Goal: Information Seeking & Learning: Find specific page/section

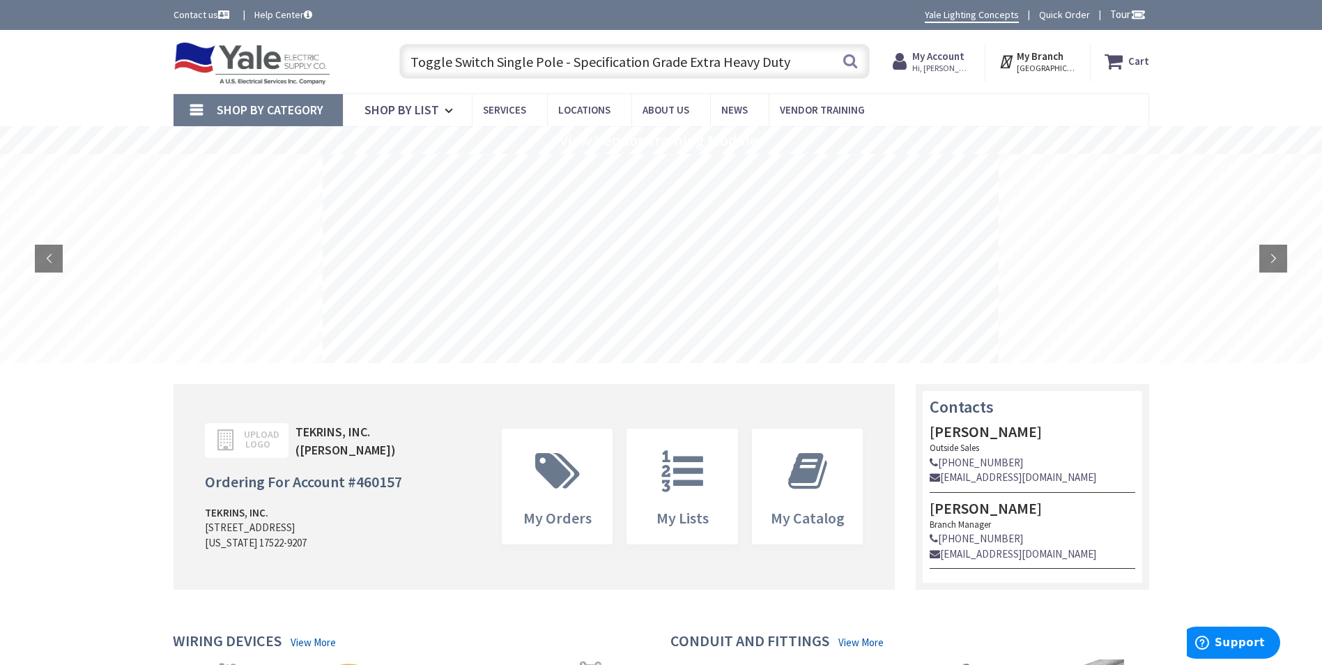
click at [790, 71] on input "Toggle Switch Single Pole - Specification Grade Extra Heavy Duty" at bounding box center [634, 61] width 470 height 35
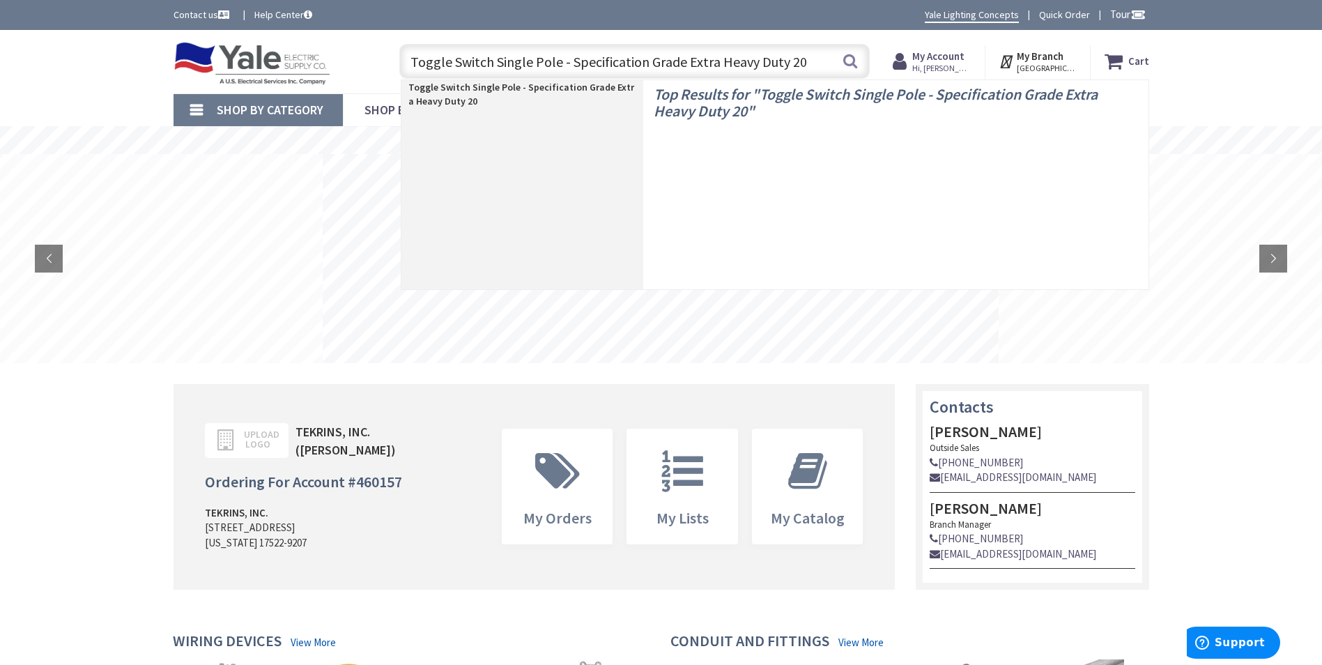
type input "Toggle Switch Single Pole - Specification Grade Extra Heavy Duty 20a"
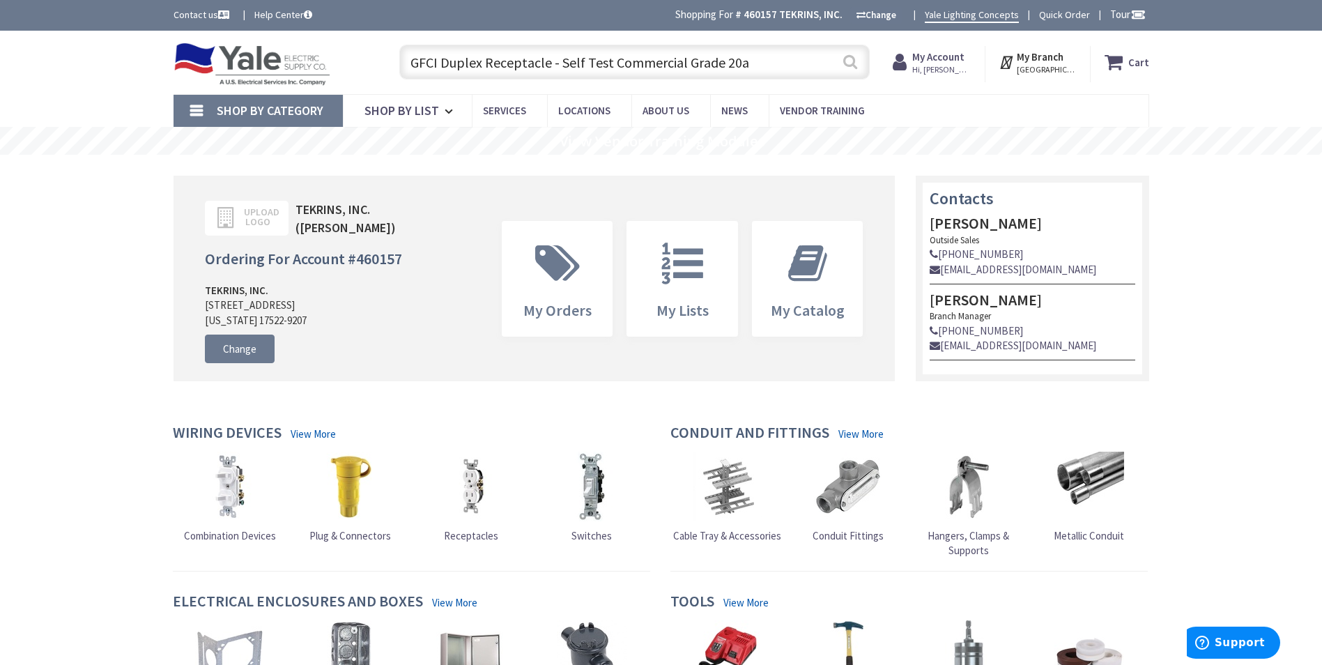
type input "GFCI Duplex Receptacle - Self Test Commercial Grade 20a"
click at [847, 70] on button "Search" at bounding box center [850, 61] width 18 height 31
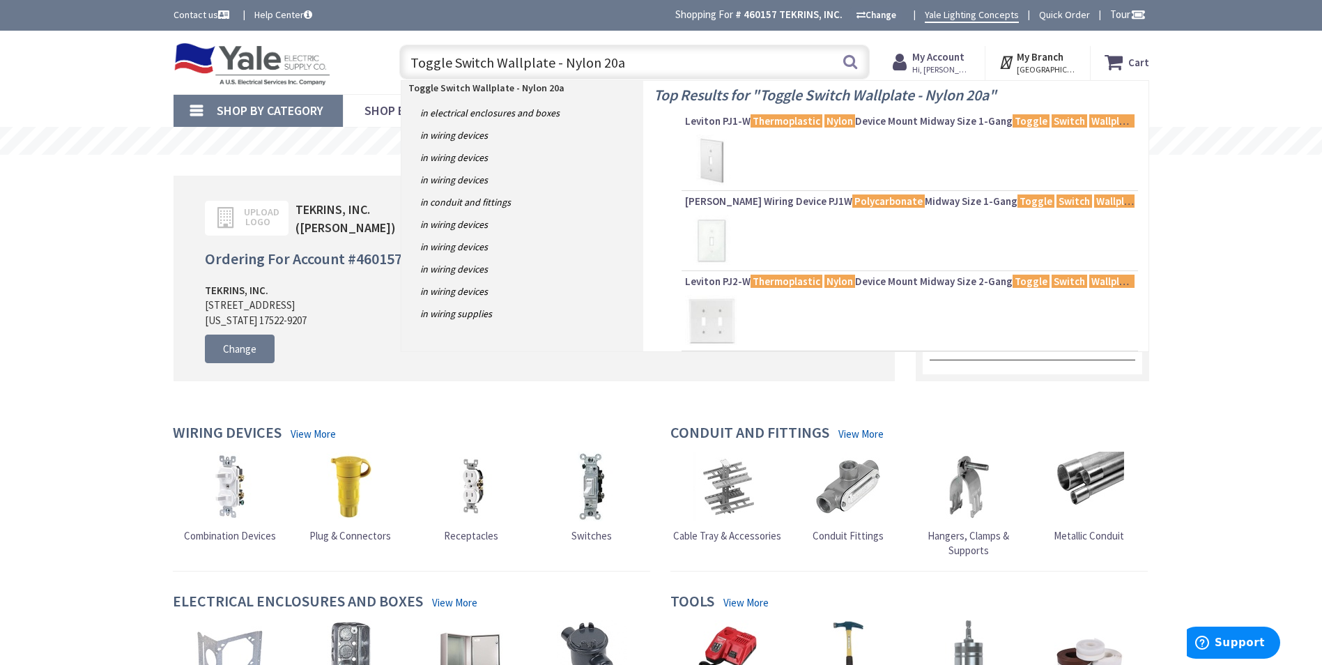
type input "Toggle Switch Wallplate - Nylon 20a"
click at [752, 156] on div at bounding box center [909, 160] width 449 height 52
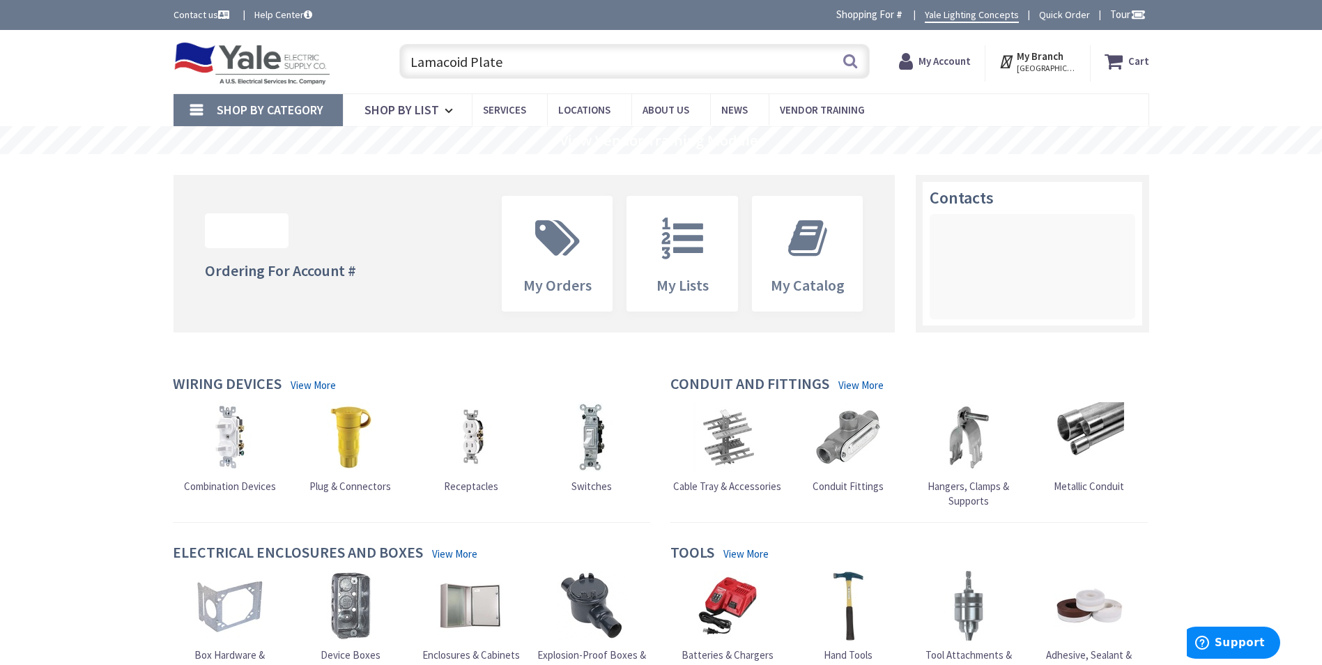
click at [588, 64] on input "Lamacoid Plate" at bounding box center [634, 61] width 470 height 35
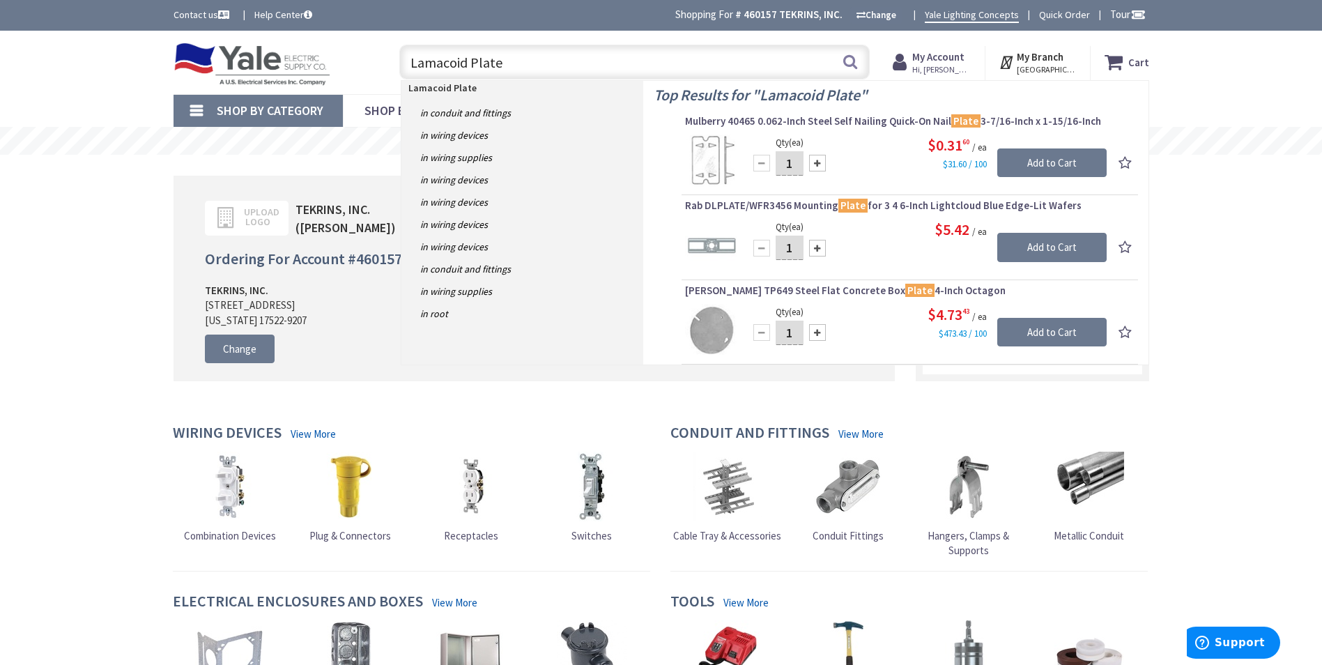
drag, startPoint x: 616, startPoint y: 70, endPoint x: 362, endPoint y: 73, distance: 253.6
click at [362, 73] on div "Toggle Nav Lamacoid Plate Lamacoid Plate Search Cart My Cart Close" at bounding box center [661, 62] width 996 height 47
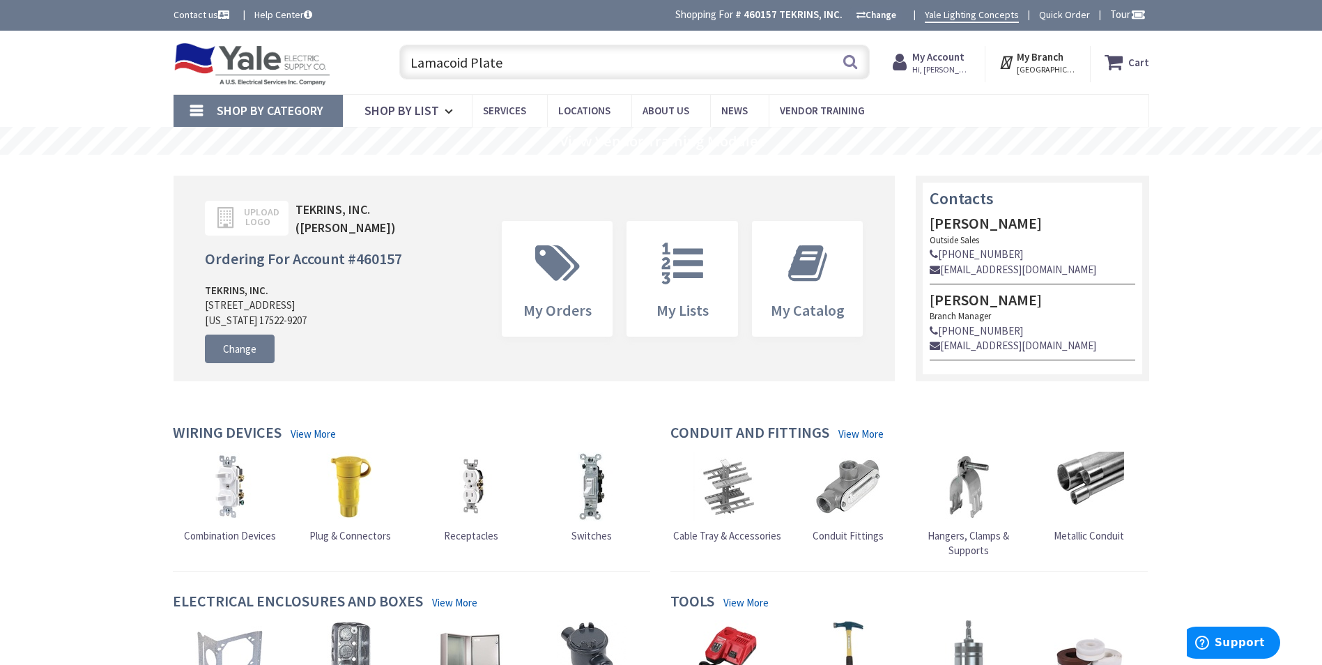
paste input "Fully Resolved 400A 3P Breaker Molded Case - Open 1.000 Item [DATE] 1:59 PM"
drag, startPoint x: 511, startPoint y: 63, endPoint x: 833, endPoint y: 68, distance: 322.6
click at [833, 68] on input "Fully Resolved 400A 3P Breaker Molded Case - Open 1.000 Item [DATE] 1:59 PM" at bounding box center [634, 62] width 470 height 35
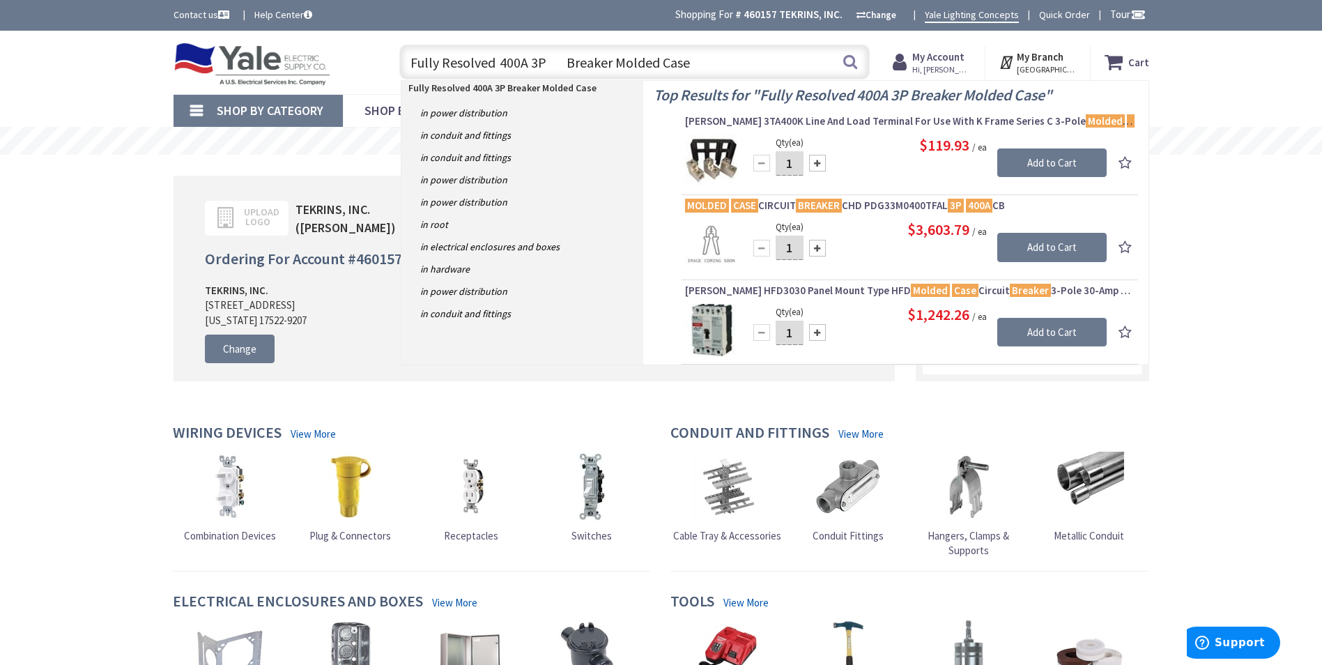
drag, startPoint x: 518, startPoint y: 62, endPoint x: 500, endPoint y: 62, distance: 18.1
click at [500, 62] on input "Fully Resolved 400A 3P Breaker Molded Case" at bounding box center [634, 62] width 470 height 35
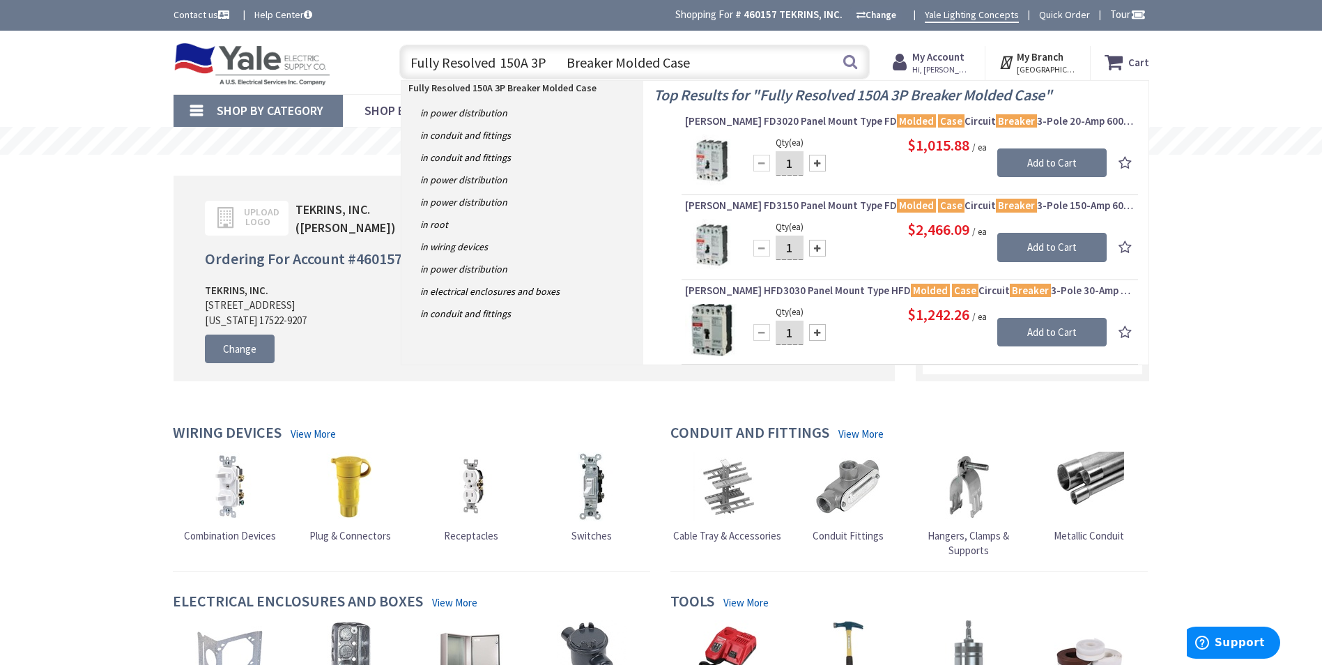
drag, startPoint x: 500, startPoint y: 68, endPoint x: 325, endPoint y: 67, distance: 174.9
click at [325, 67] on div "Toggle Nav Fully Resolved 150A 3P Breaker Molded Case Fully Resolved 150A 3P Br…" at bounding box center [661, 62] width 996 height 47
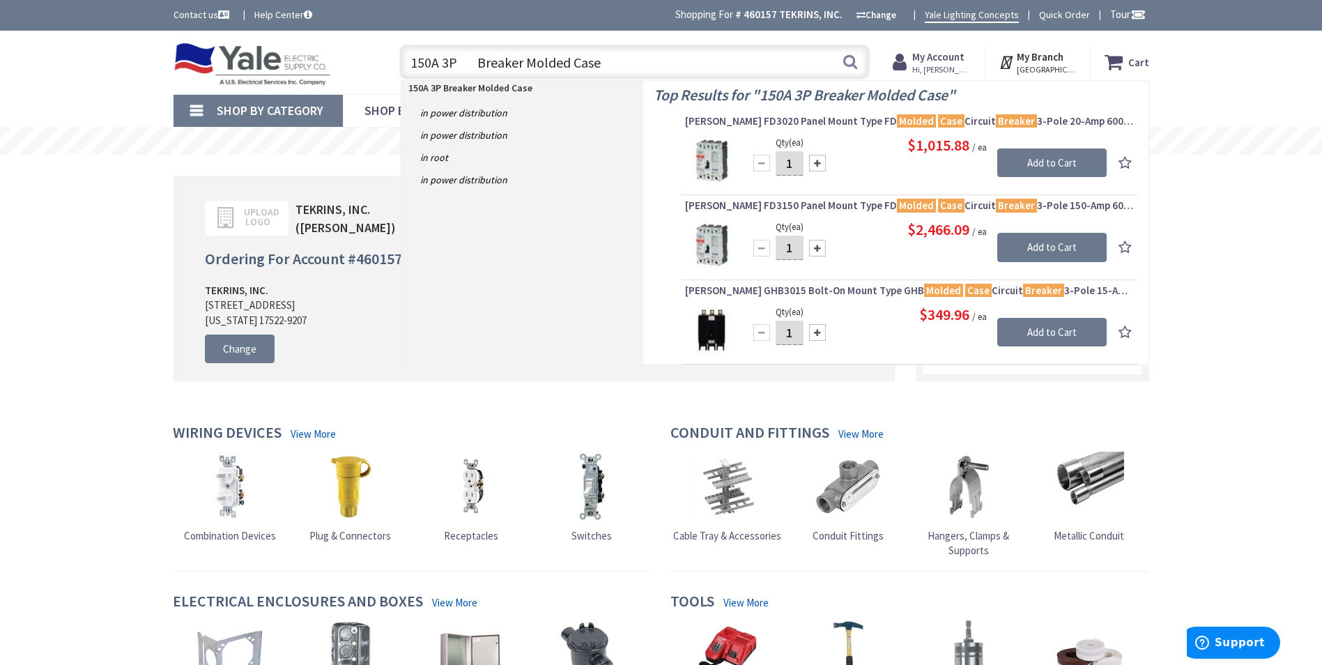
type input "150A 3P Breaker Molded Case"
